Goal: Information Seeking & Learning: Learn about a topic

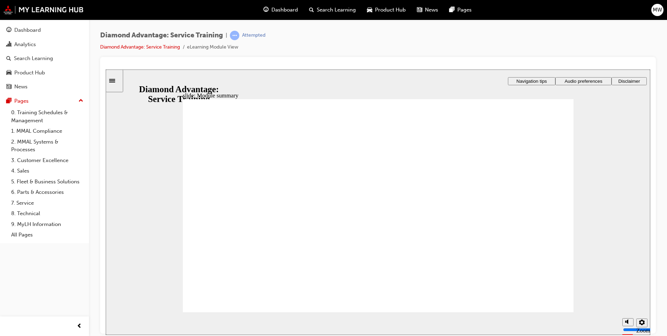
checkbox input "true"
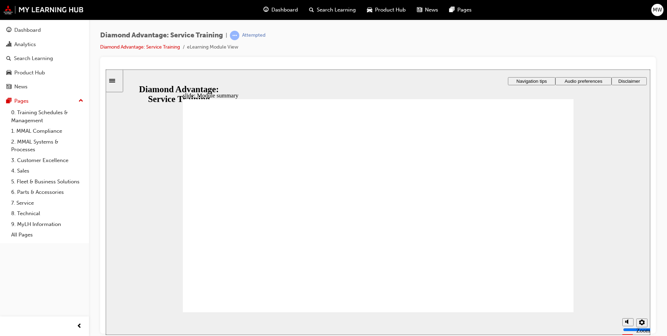
checkbox input "true"
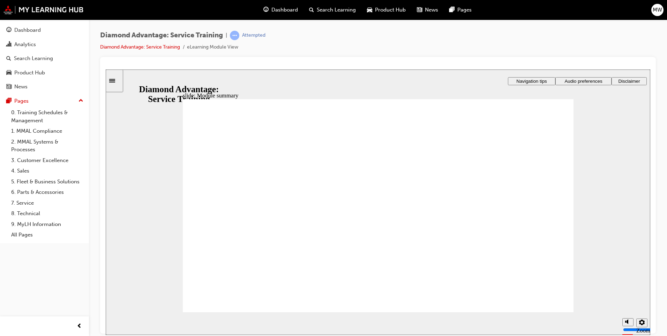
checkbox input "true"
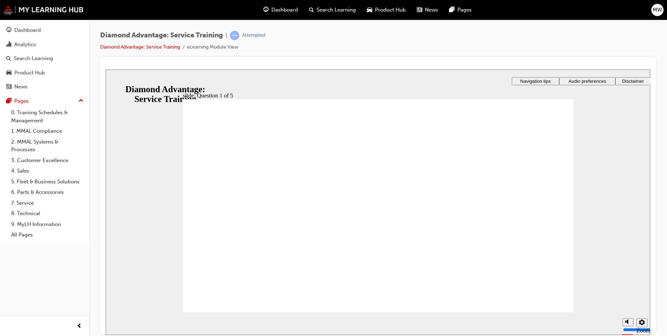
checkbox input "true"
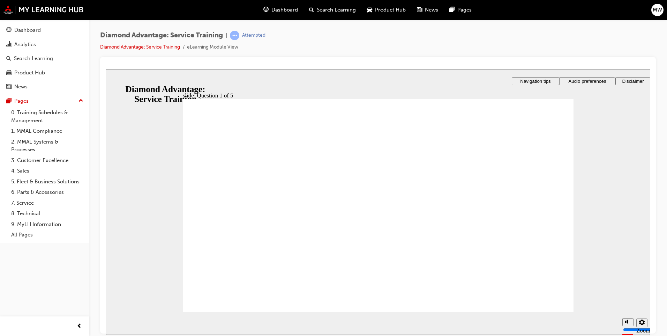
checkbox input "true"
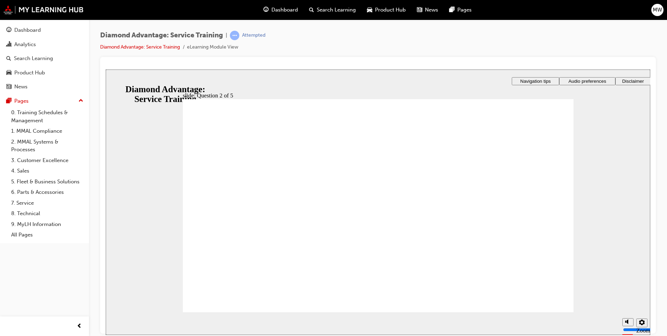
checkbox input "true"
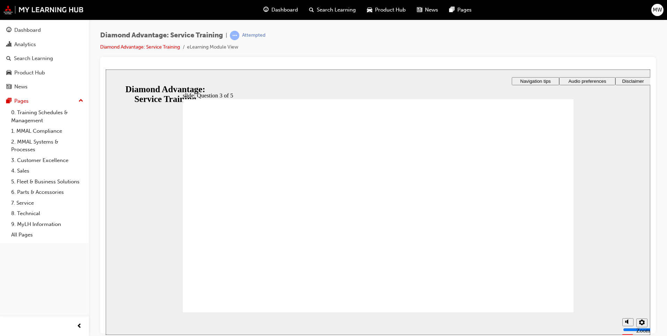
checkbox input "true"
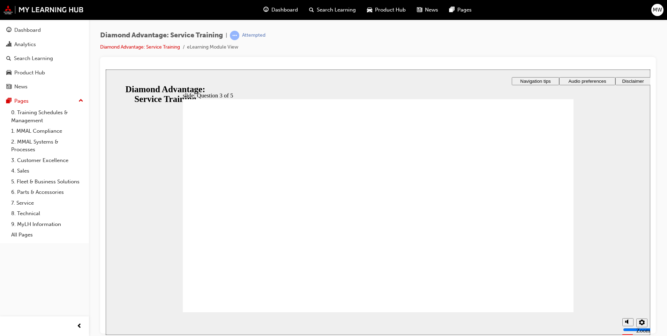
drag, startPoint x: 218, startPoint y: 235, endPoint x: 229, endPoint y: 283, distance: 48.7
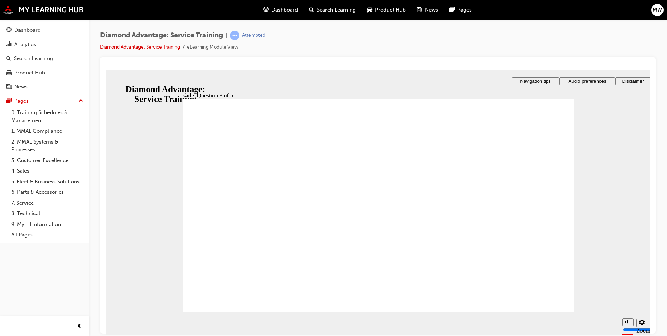
radio input "true"
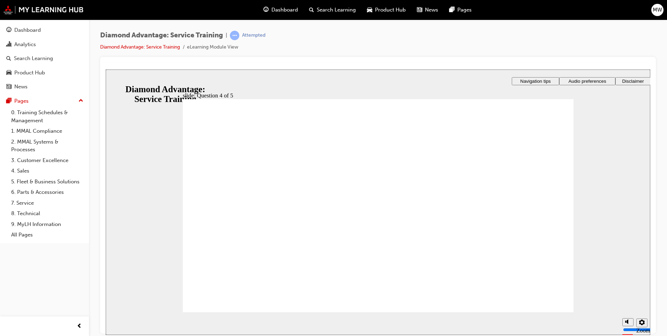
radio input "true"
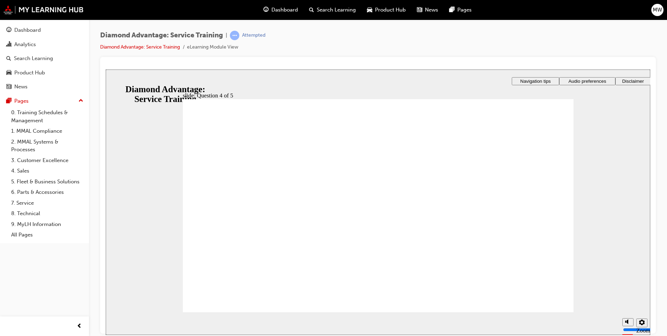
radio input "true"
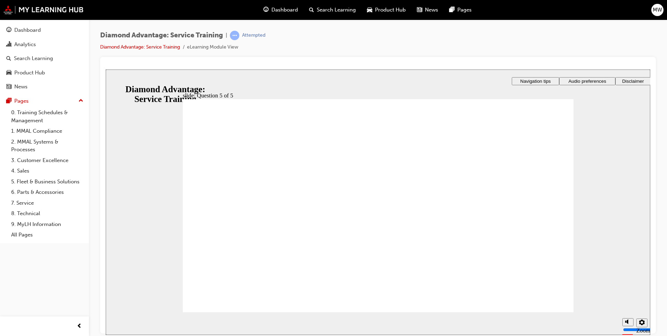
checkbox input "true"
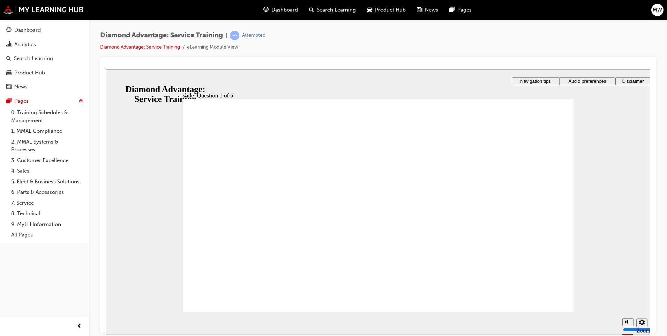
checkbox input "true"
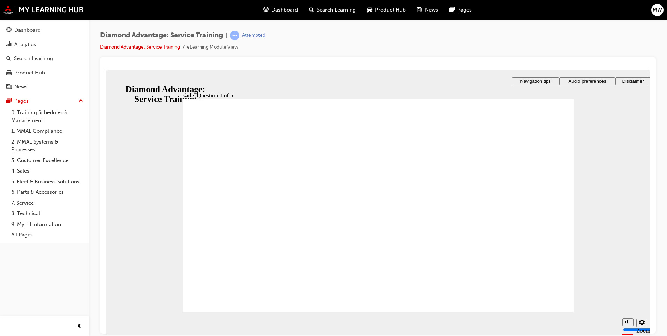
checkbox input "true"
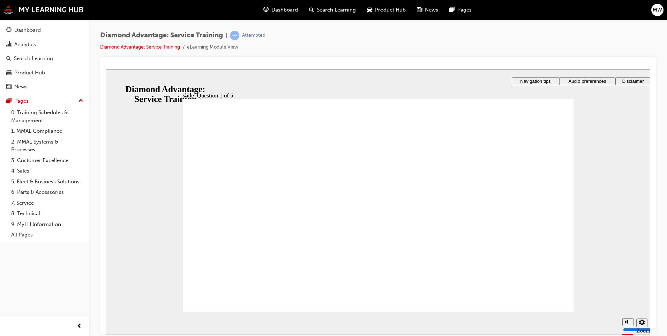
checkbox input "true"
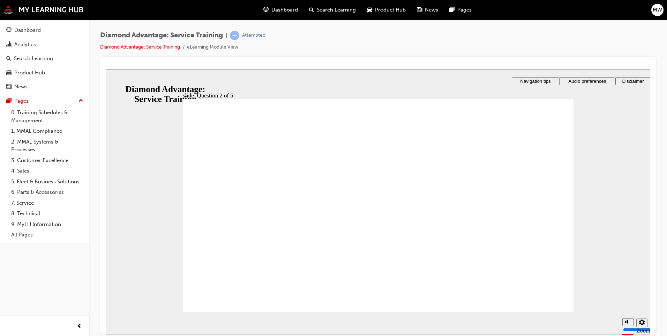
checkbox input "false"
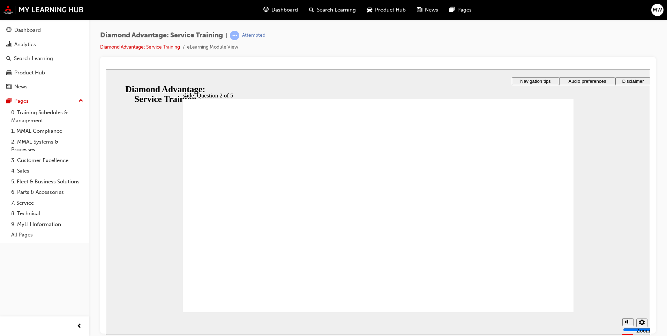
drag, startPoint x: 197, startPoint y: 211, endPoint x: 203, endPoint y: 222, distance: 13.0
drag, startPoint x: 209, startPoint y: 233, endPoint x: 237, endPoint y: 239, distance: 29.3
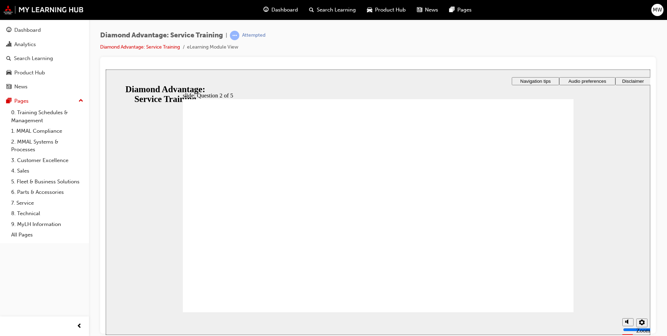
drag, startPoint x: 535, startPoint y: 299, endPoint x: 538, endPoint y: 299, distance: 3.5
drag, startPoint x: 204, startPoint y: 199, endPoint x: 208, endPoint y: 194, distance: 6.2
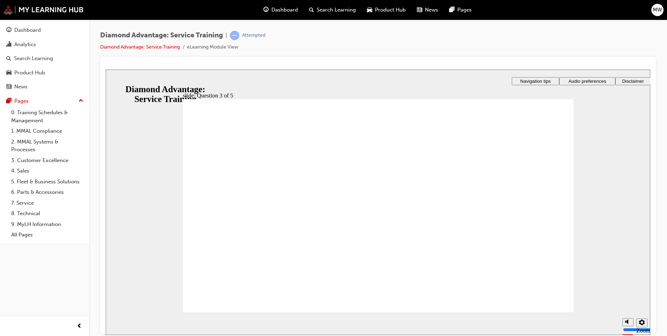
checkbox input "true"
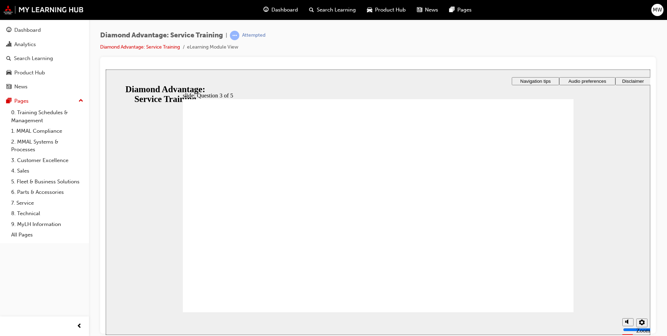
checkbox input "true"
checkbox input "false"
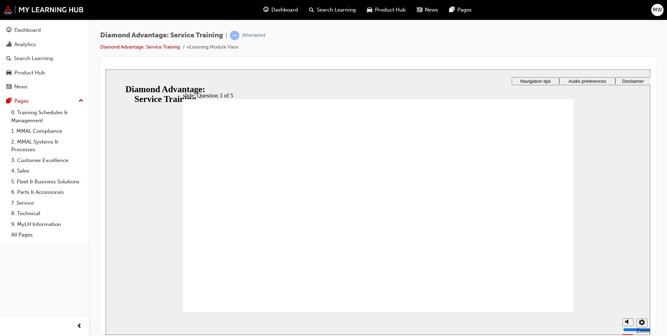
drag, startPoint x: 209, startPoint y: 267, endPoint x: 241, endPoint y: 272, distance: 32.6
drag, startPoint x: 311, startPoint y: 276, endPoint x: 305, endPoint y: 271, distance: 7.7
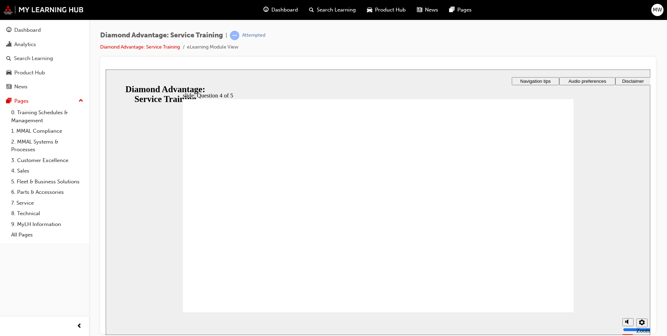
radio input "false"
radio input "true"
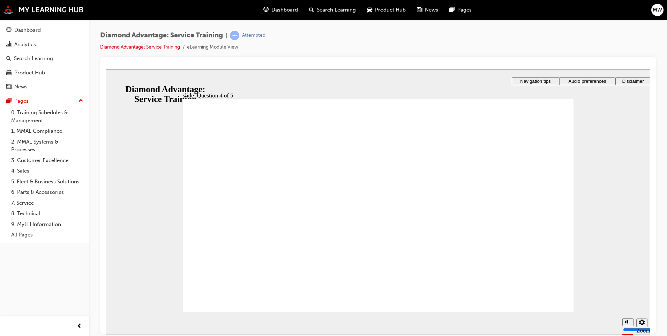
radio input "false"
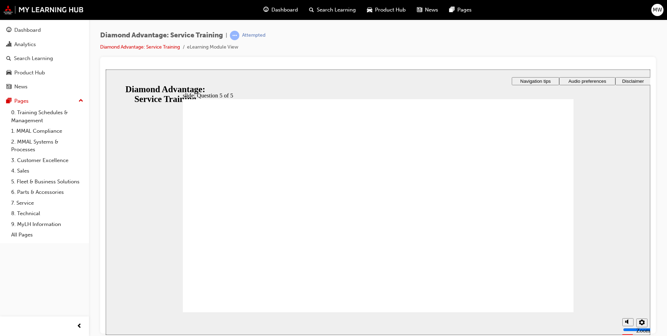
radio input "false"
radio input "true"
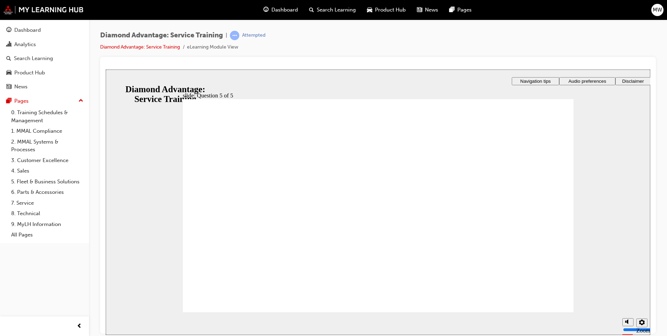
radio input "true"
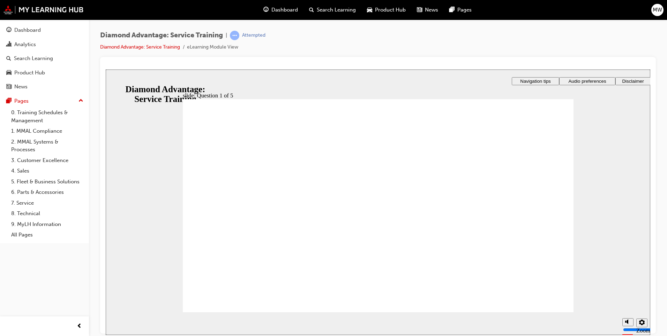
checkbox input "false"
drag, startPoint x: 203, startPoint y: 237, endPoint x: 207, endPoint y: 235, distance: 3.8
checkbox input "true"
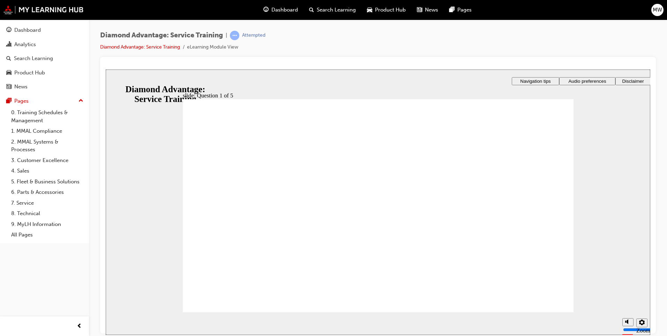
checkbox input "true"
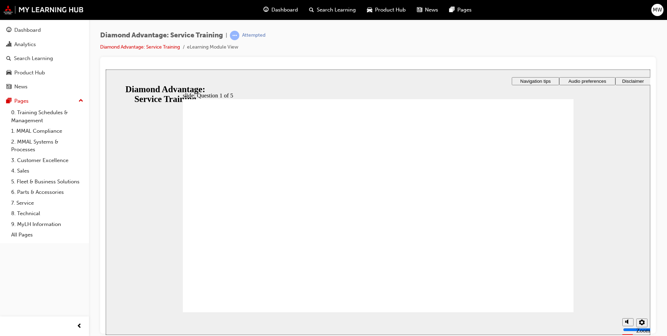
checkbox input "true"
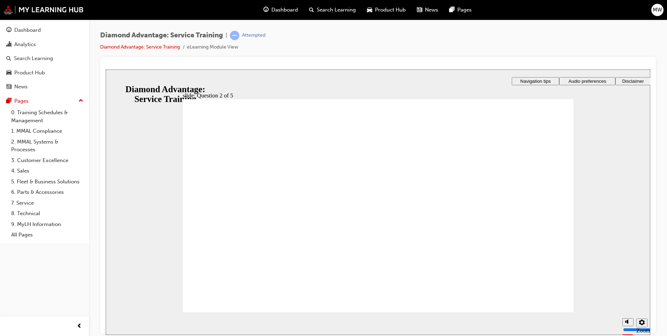
checkbox input "true"
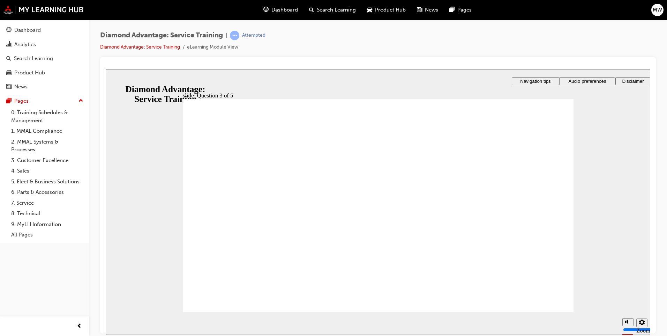
checkbox input "true"
drag, startPoint x: 208, startPoint y: 208, endPoint x: 207, endPoint y: 214, distance: 5.7
checkbox input "true"
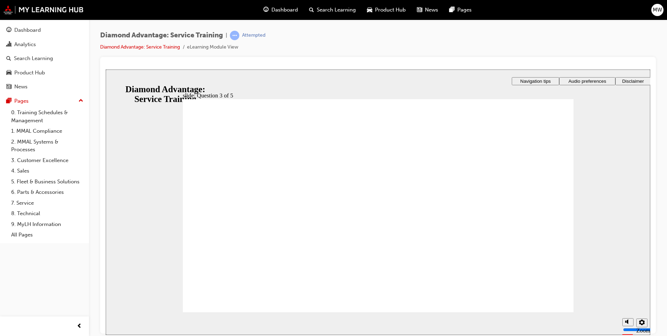
click at [283, 10] on span "Dashboard" at bounding box center [284, 10] width 27 height 8
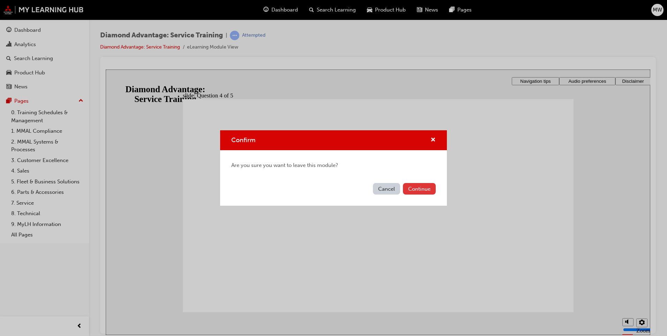
click at [421, 189] on button "Continue" at bounding box center [419, 189] width 33 height 12
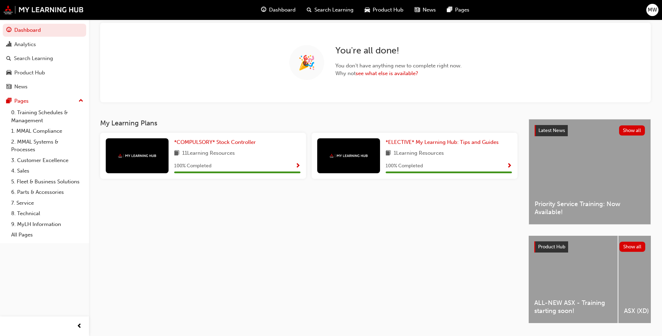
scroll to position [60, 0]
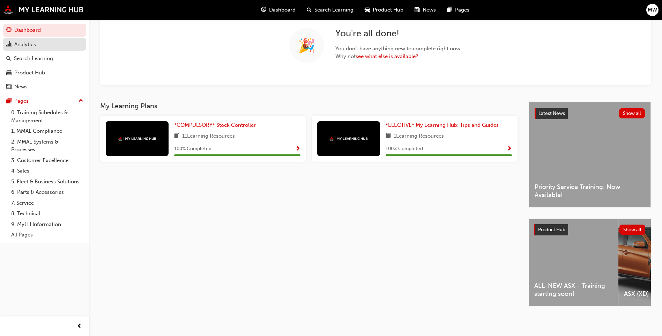
click at [43, 47] on div "Analytics" at bounding box center [44, 44] width 76 height 9
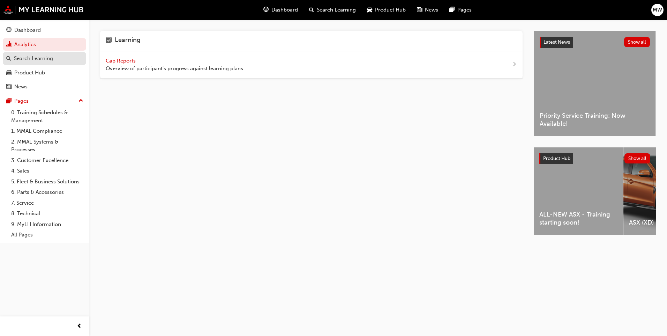
click at [43, 53] on link "Search Learning" at bounding box center [44, 58] width 83 height 13
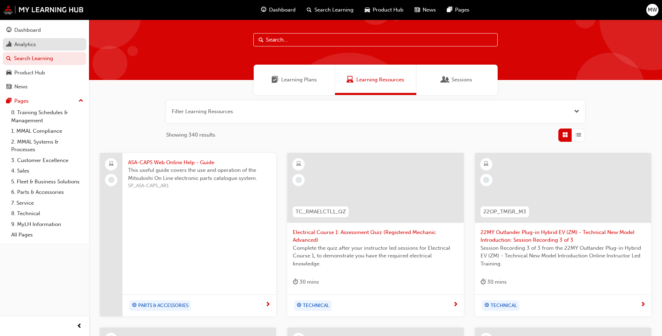
scroll to position [5, 0]
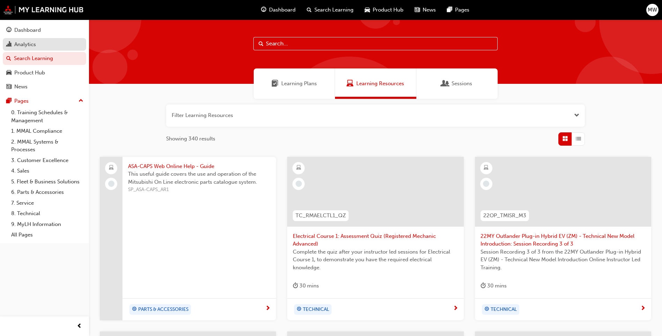
click at [19, 45] on div "Analytics" at bounding box center [25, 44] width 22 height 8
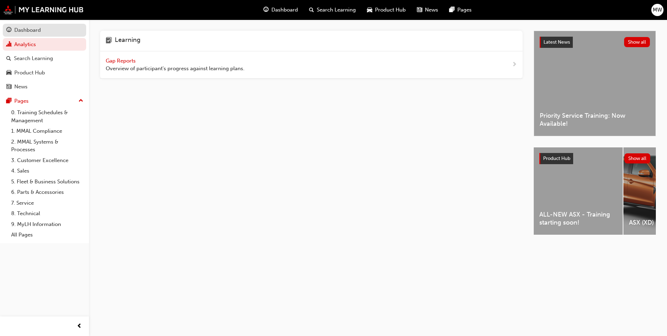
click at [31, 32] on div "Dashboard" at bounding box center [27, 30] width 27 height 8
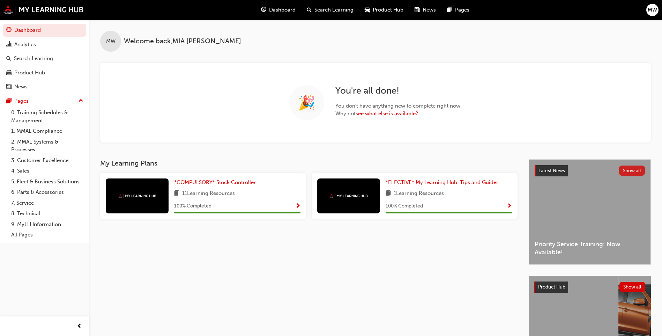
click at [639, 174] on button "Show all" at bounding box center [632, 170] width 26 height 10
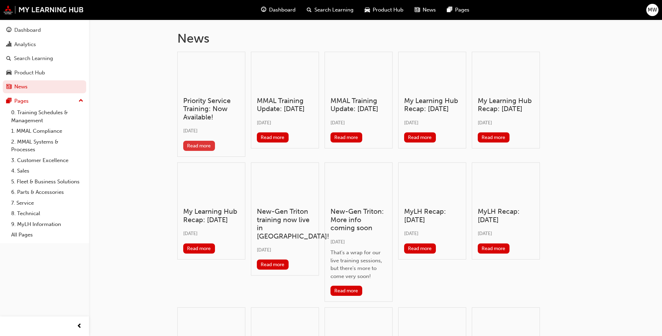
click at [188, 144] on button "Read more" at bounding box center [199, 146] width 32 height 10
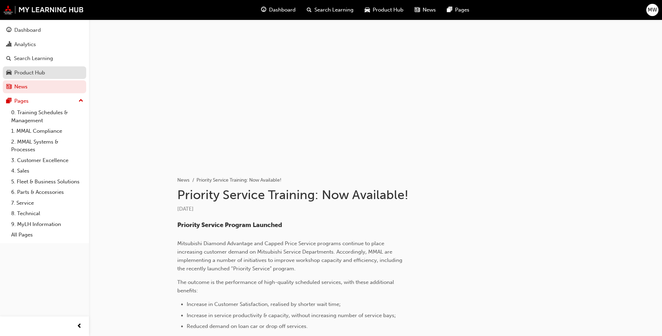
click at [51, 73] on div "Product Hub" at bounding box center [44, 72] width 76 height 9
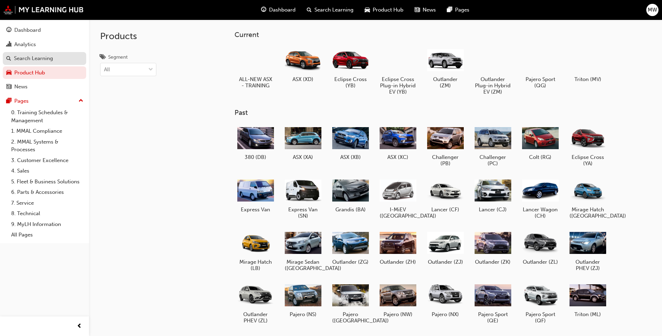
click at [52, 61] on div "Search Learning" at bounding box center [33, 58] width 39 height 8
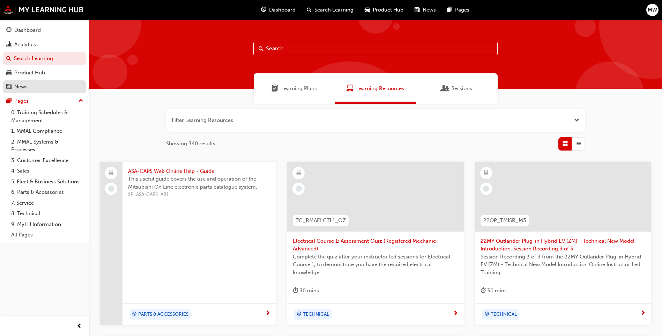
click at [13, 83] on div "News" at bounding box center [44, 86] width 76 height 9
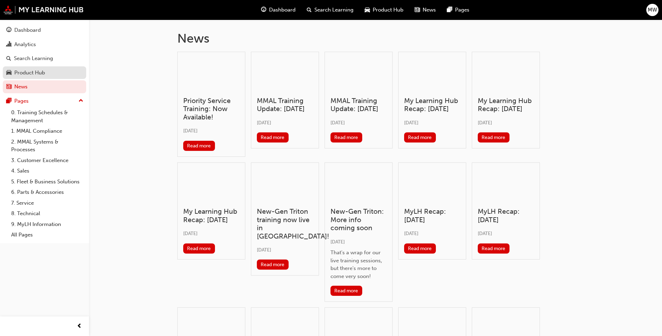
click at [48, 69] on div "Product Hub" at bounding box center [44, 72] width 76 height 9
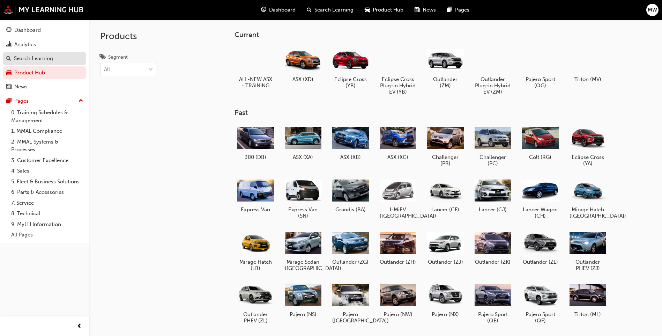
click at [51, 54] on div "Search Learning" at bounding box center [44, 58] width 76 height 9
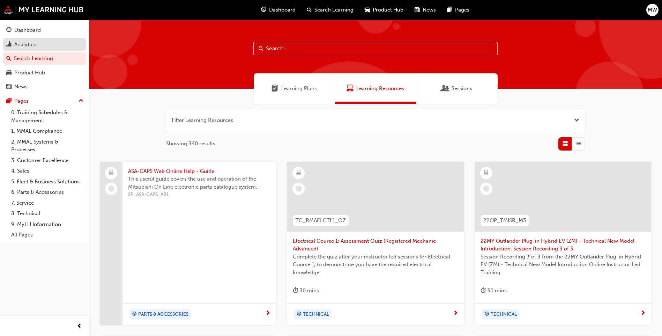
click at [54, 47] on div "Analytics" at bounding box center [44, 44] width 76 height 9
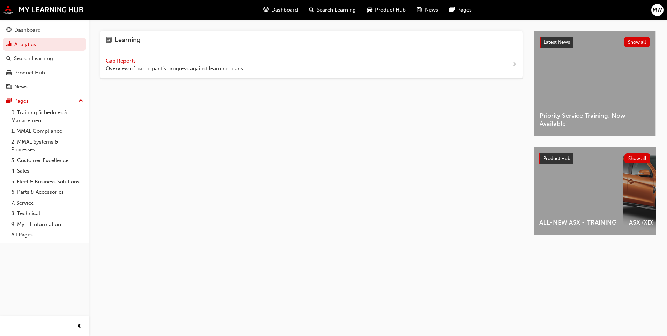
click at [328, 11] on span "Search Learning" at bounding box center [336, 10] width 39 height 8
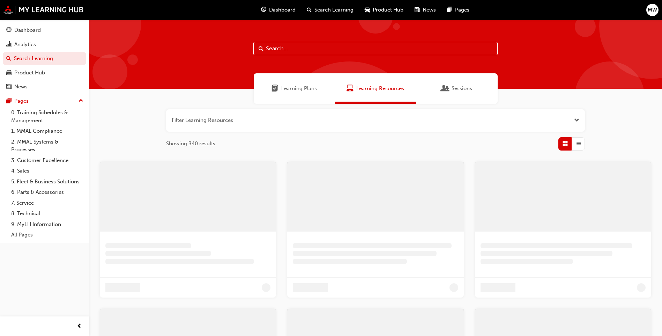
click at [284, 9] on span "Dashboard" at bounding box center [282, 10] width 27 height 8
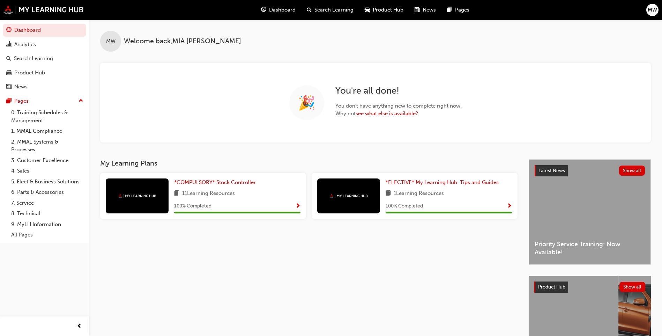
click at [315, 8] on span "Search Learning" at bounding box center [333, 10] width 39 height 8
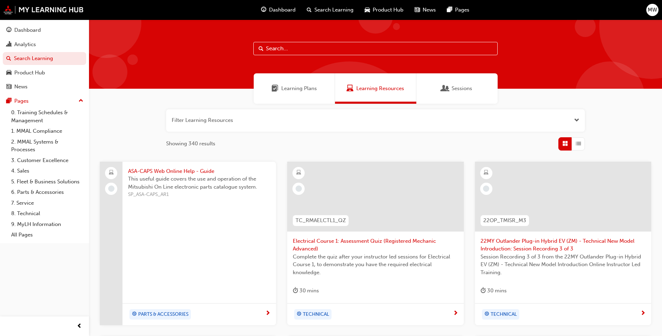
click at [281, 88] on span "Learning Plans" at bounding box center [299, 88] width 36 height 8
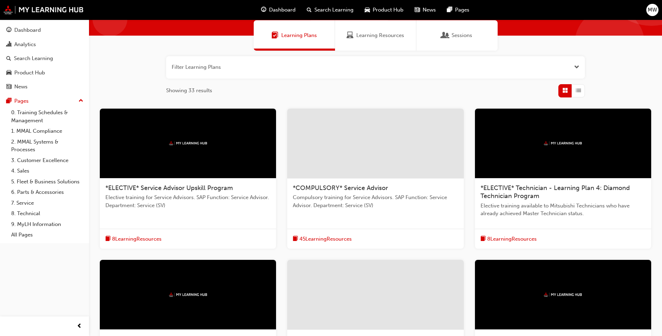
scroll to position [36, 0]
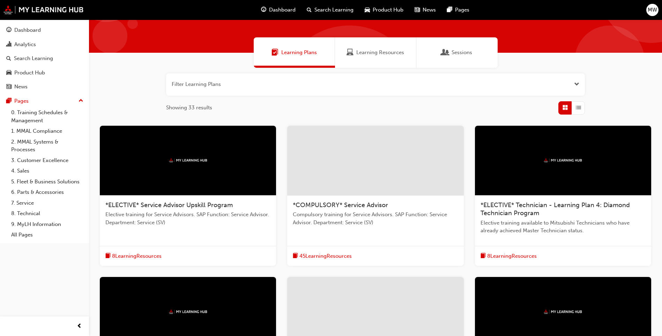
click at [350, 203] on span "*COMPULSORY* Service Advisor" at bounding box center [340, 205] width 95 height 8
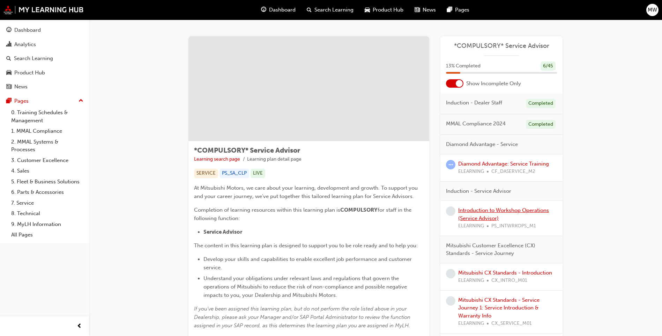
click at [481, 219] on link "Introduction to Workshop Operations (Service Advisor)" at bounding box center [503, 214] width 91 height 14
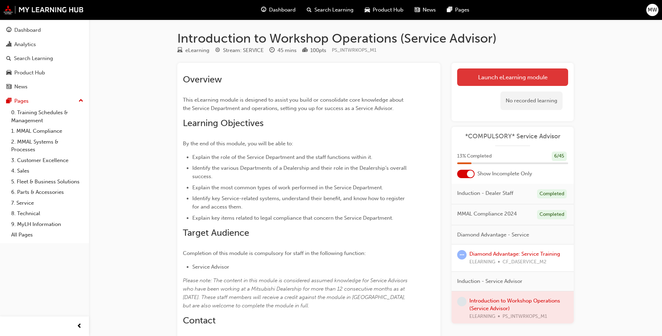
click at [533, 76] on link "Launch eLearning module" at bounding box center [512, 76] width 111 height 17
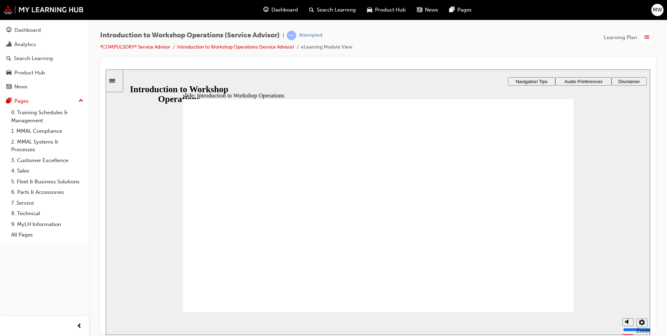
drag, startPoint x: 414, startPoint y: 262, endPoint x: 392, endPoint y: 264, distance: 22.1
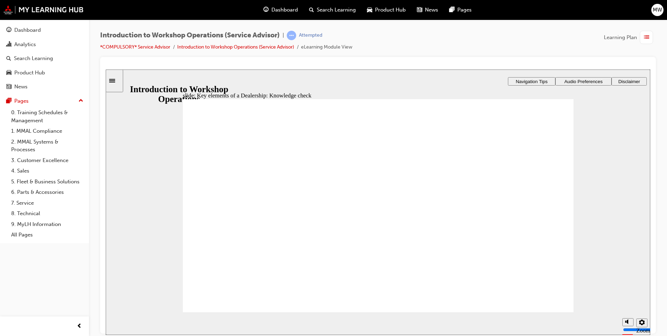
drag, startPoint x: 283, startPoint y: 308, endPoint x: 280, endPoint y: 304, distance: 4.3
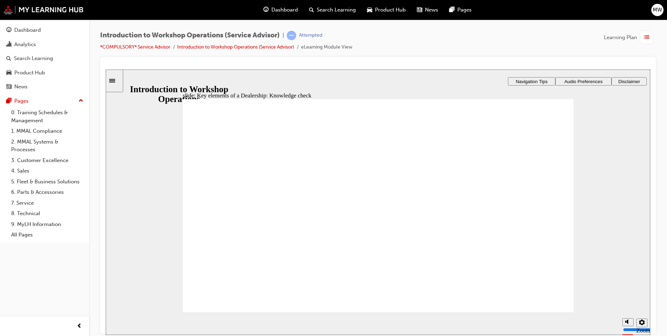
drag, startPoint x: 296, startPoint y: 228, endPoint x: 301, endPoint y: 226, distance: 5.5
drag, startPoint x: 441, startPoint y: 221, endPoint x: 467, endPoint y: 222, distance: 26.2
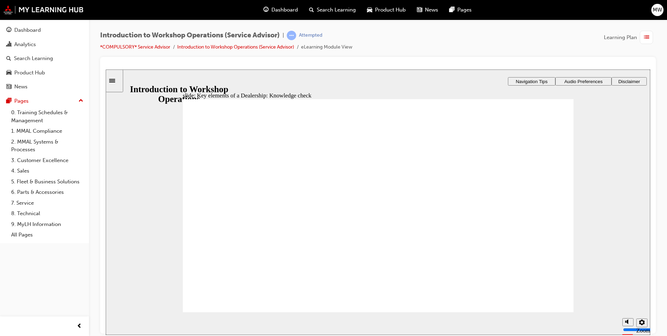
checkbox input "true"
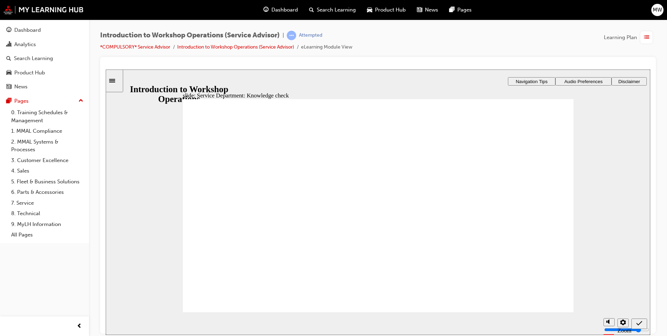
checkbox input "true"
click at [544, 312] on section "Playback Speed 2 1.75 1.5 1.25" at bounding box center [378, 323] width 545 height 23
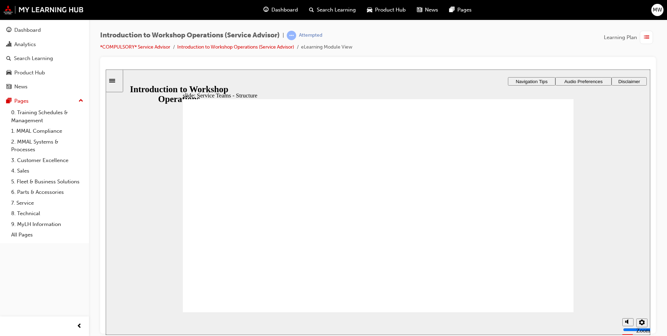
drag, startPoint x: 258, startPoint y: 246, endPoint x: 480, endPoint y: 195, distance: 228.3
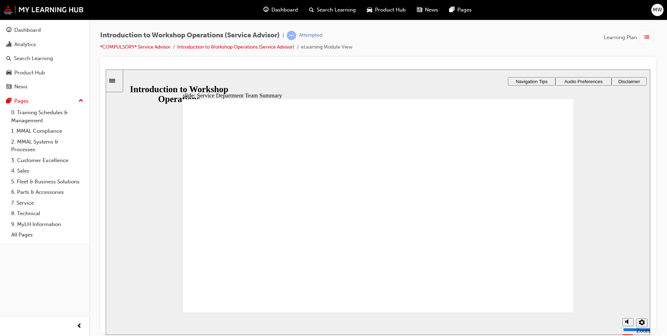
drag, startPoint x: 548, startPoint y: 300, endPoint x: 552, endPoint y: 302, distance: 4.1
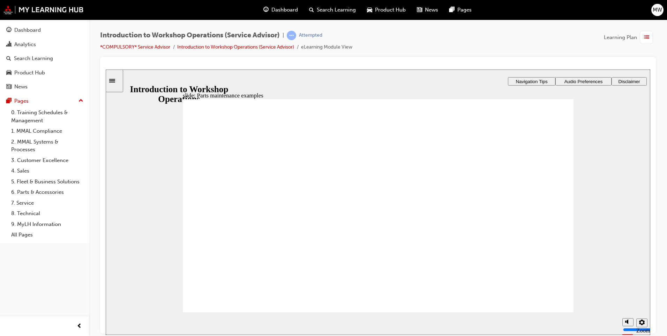
drag, startPoint x: 537, startPoint y: 300, endPoint x: 539, endPoint y: 292, distance: 8.0
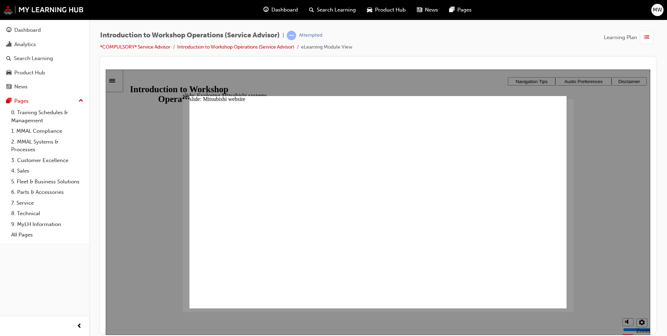
drag, startPoint x: 555, startPoint y: 112, endPoint x: 519, endPoint y: 121, distance: 37.2
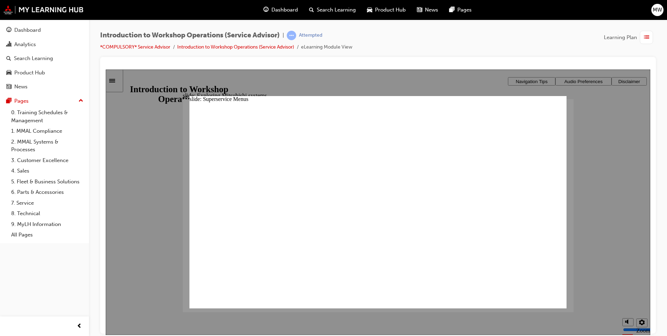
click at [540, 119] on div "slide: Superservice Menus Superservice Menus Rectangle 2 x icon 1 x icon 1 An o…" at bounding box center [377, 202] width 377 height 212
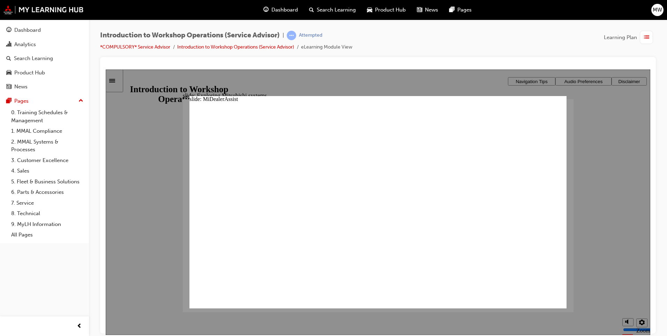
drag, startPoint x: 552, startPoint y: 111, endPoint x: 553, endPoint y: 119, distance: 8.1
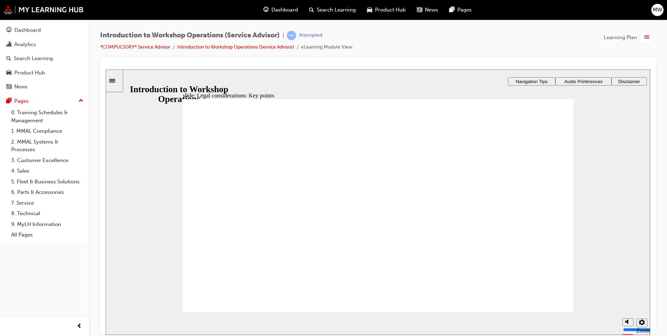
checkbox input "true"
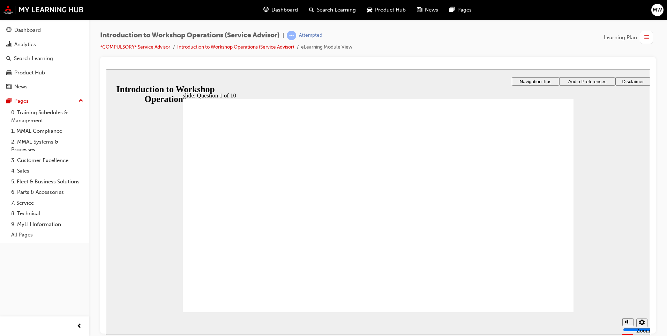
radio input "true"
drag, startPoint x: 203, startPoint y: 220, endPoint x: 218, endPoint y: 289, distance: 69.7
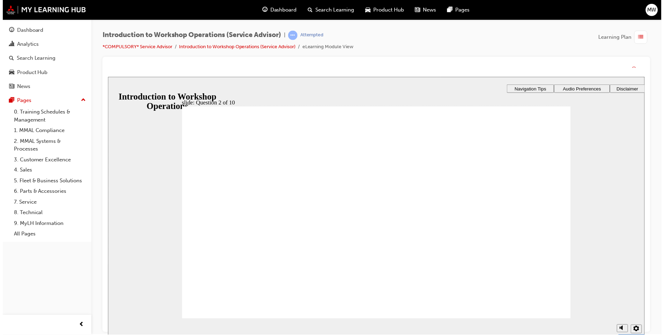
drag, startPoint x: 367, startPoint y: 253, endPoint x: 541, endPoint y: 304, distance: 180.6
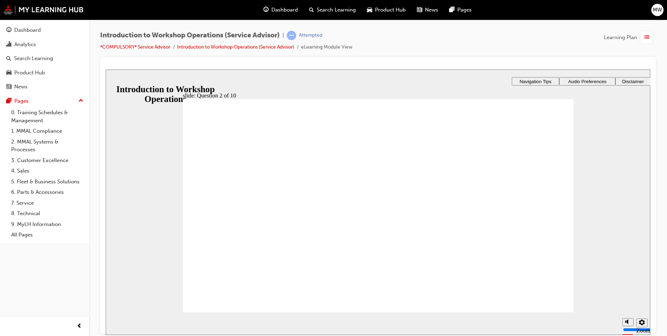
click at [543, 312] on section "Playback Speed 2 1.75 1.5 1.25 Normal" at bounding box center [378, 323] width 545 height 23
radio input "true"
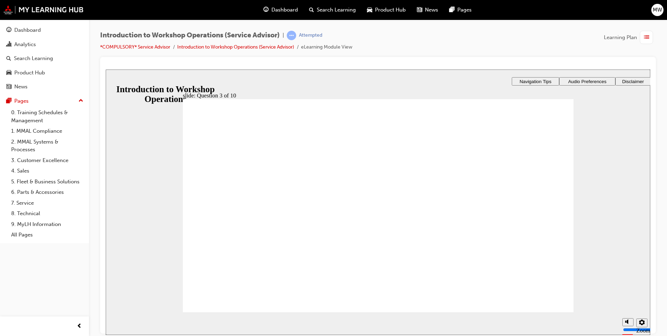
radio input "true"
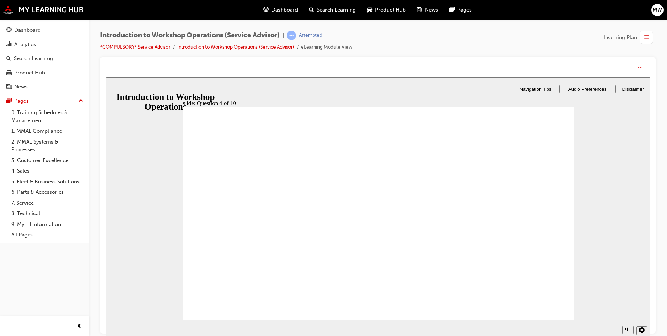
drag, startPoint x: 365, startPoint y: 232, endPoint x: 373, endPoint y: 250, distance: 20.2
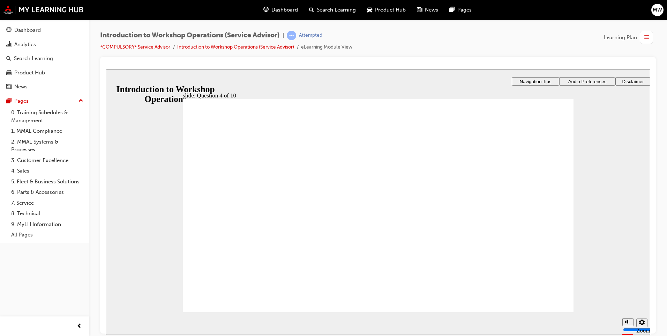
checkbox input "true"
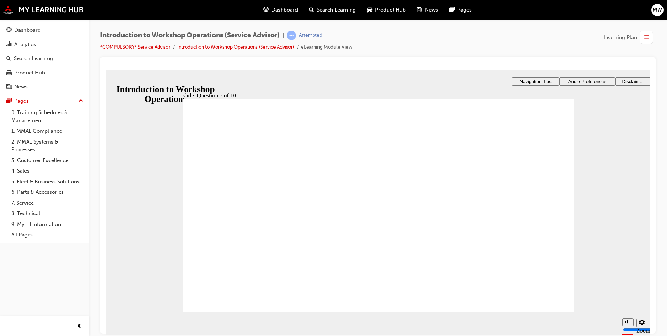
radio input "true"
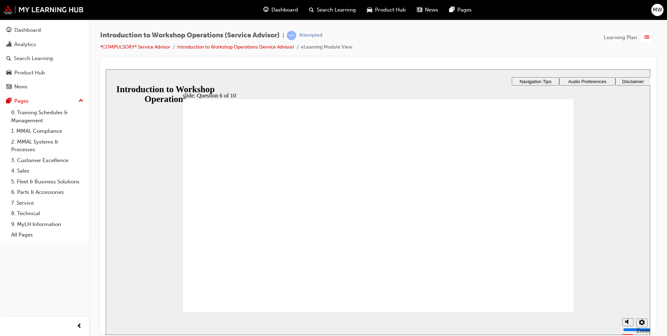
checkbox input "true"
drag, startPoint x: 205, startPoint y: 208, endPoint x: 211, endPoint y: 216, distance: 10.3
checkbox input "true"
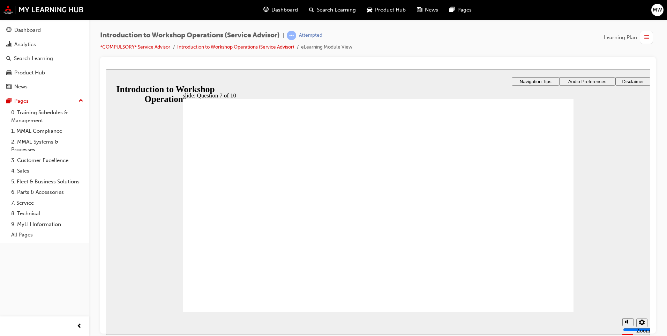
checkbox input "true"
checkbox input "false"
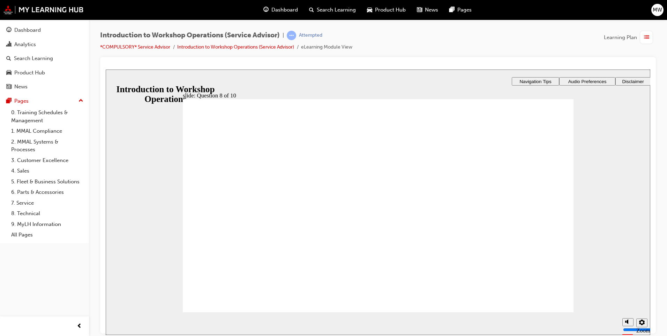
radio input "true"
checkbox input "true"
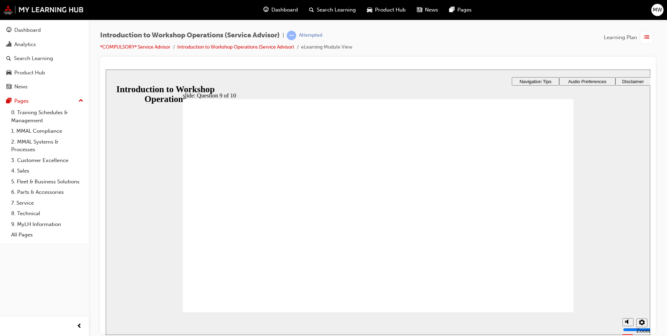
checkbox input "true"
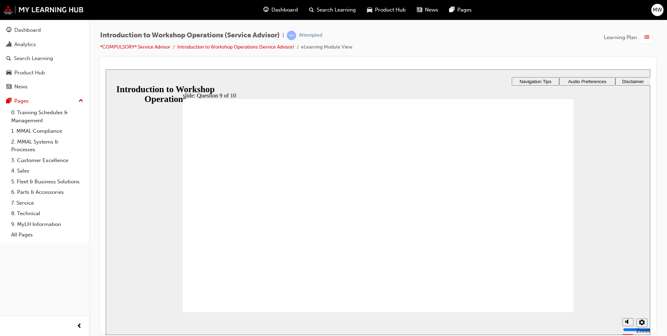
radio input "true"
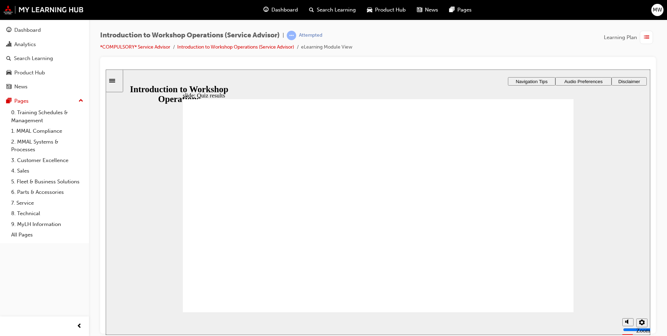
click at [650, 45] on div "Introduction to Workshop Operations (Service Advisor) | Passed *COMPULSORY* Ser…" at bounding box center [378, 44] width 556 height 26
click at [645, 40] on span "list-icon" at bounding box center [646, 37] width 5 height 9
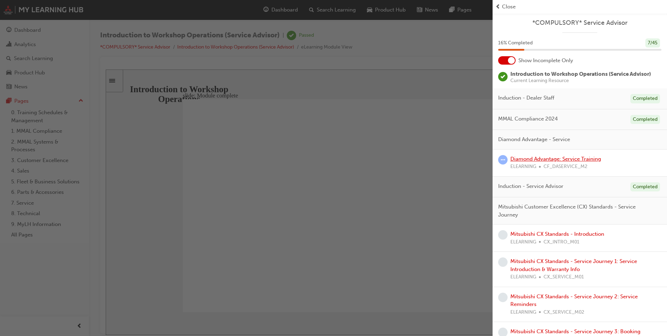
click at [554, 159] on link "Diamond Advantage: Service Training" at bounding box center [555, 159] width 91 height 6
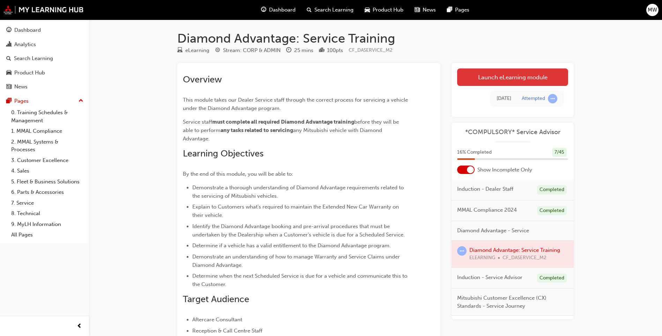
click at [499, 71] on link "Launch eLearning module" at bounding box center [512, 76] width 111 height 17
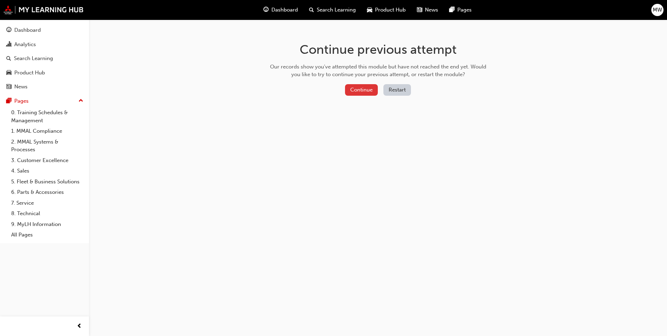
click at [363, 92] on button "Continue" at bounding box center [361, 90] width 33 height 12
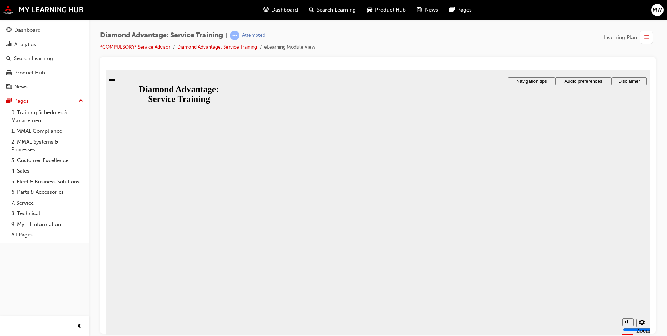
click at [133, 325] on button "Resume" at bounding box center [120, 329] width 28 height 9
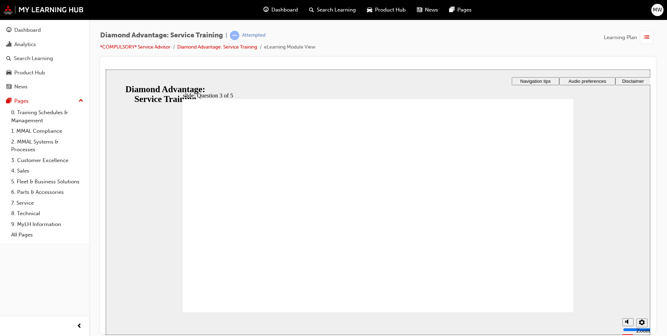
drag, startPoint x: 202, startPoint y: 179, endPoint x: 206, endPoint y: 189, distance: 10.8
checkbox input "true"
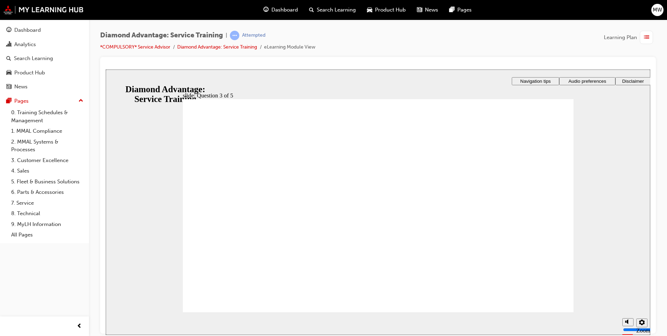
drag, startPoint x: 374, startPoint y: 260, endPoint x: 421, endPoint y: 272, distance: 48.3
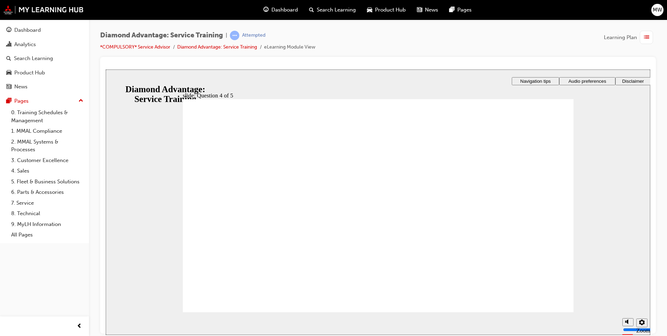
radio input "true"
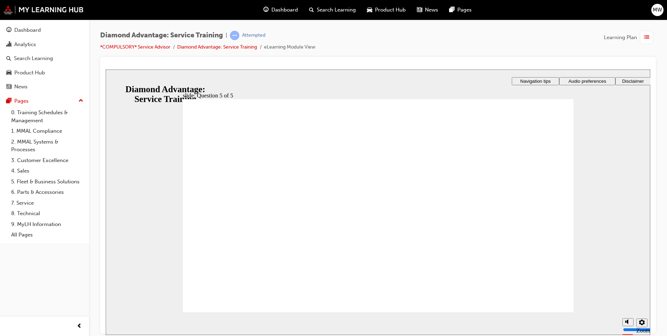
radio input "false"
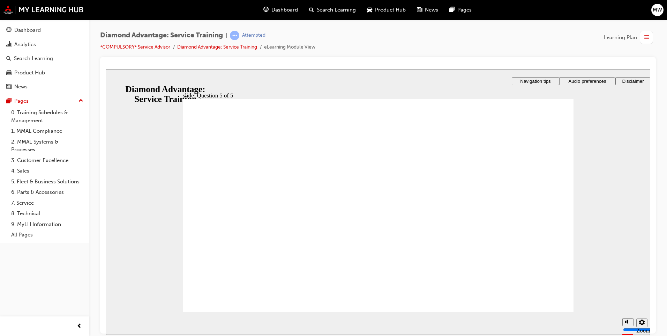
radio input "true"
drag, startPoint x: 204, startPoint y: 224, endPoint x: 202, endPoint y: 203, distance: 20.7
radio input "true"
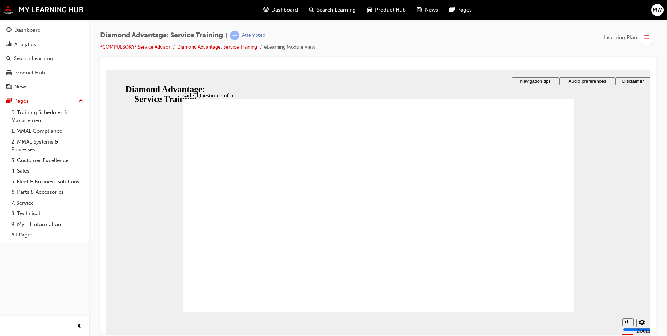
checkbox input "true"
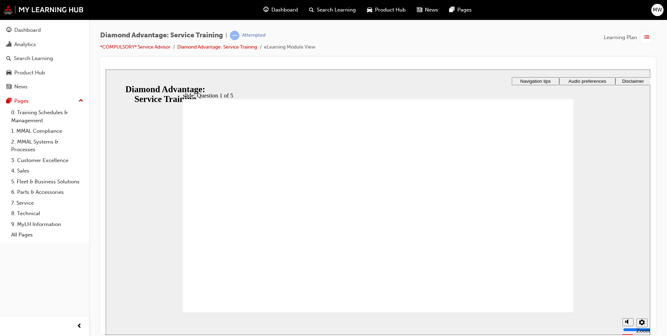
checkbox input "true"
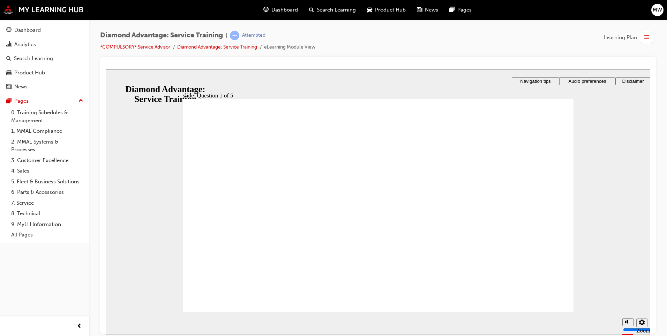
checkbox input "false"
checkbox input "true"
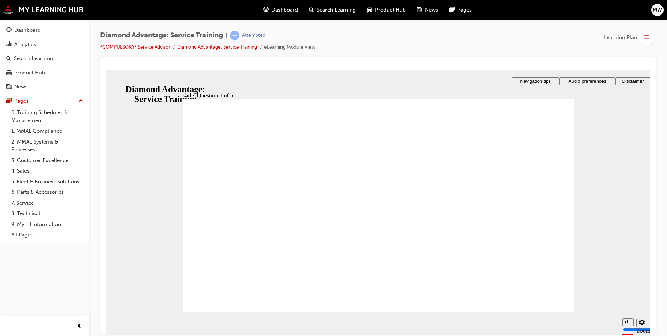
drag, startPoint x: 573, startPoint y: 310, endPoint x: 560, endPoint y: 306, distance: 13.5
click at [649, 39] on span "list-icon" at bounding box center [646, 37] width 5 height 9
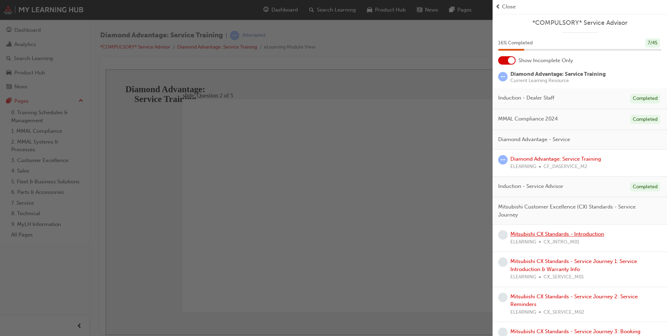
click at [555, 236] on link "Mitsubishi CX Standards - Introduction" at bounding box center [557, 234] width 94 height 6
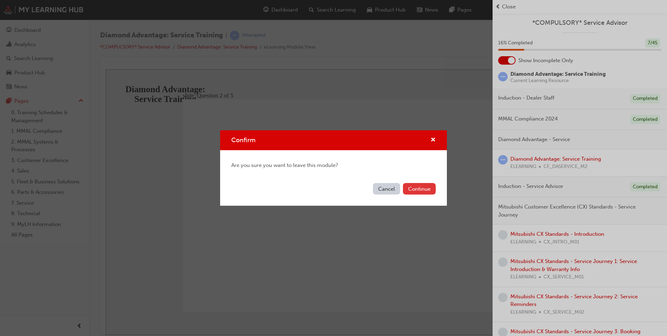
click at [409, 188] on button "Continue" at bounding box center [419, 189] width 33 height 12
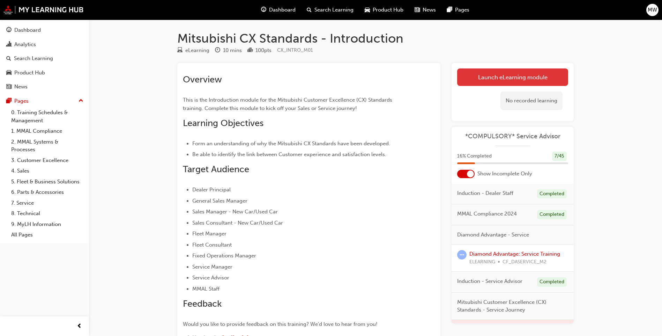
click at [484, 75] on link "Launch eLearning module" at bounding box center [512, 76] width 111 height 17
